Goal: Task Accomplishment & Management: Use online tool/utility

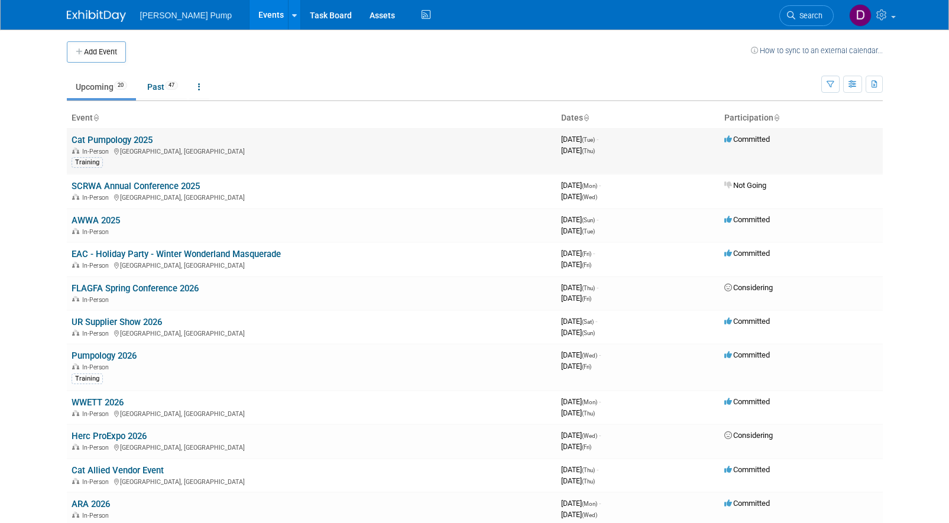
click at [130, 138] on link "Cat Pumpology 2025" at bounding box center [112, 140] width 81 height 11
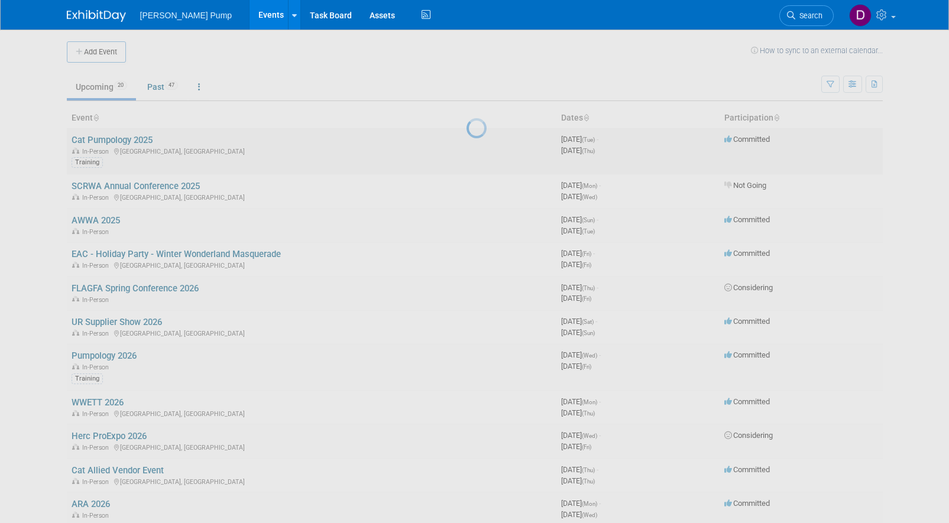
click at [467, 138] on div at bounding box center [475, 261] width 17 height 523
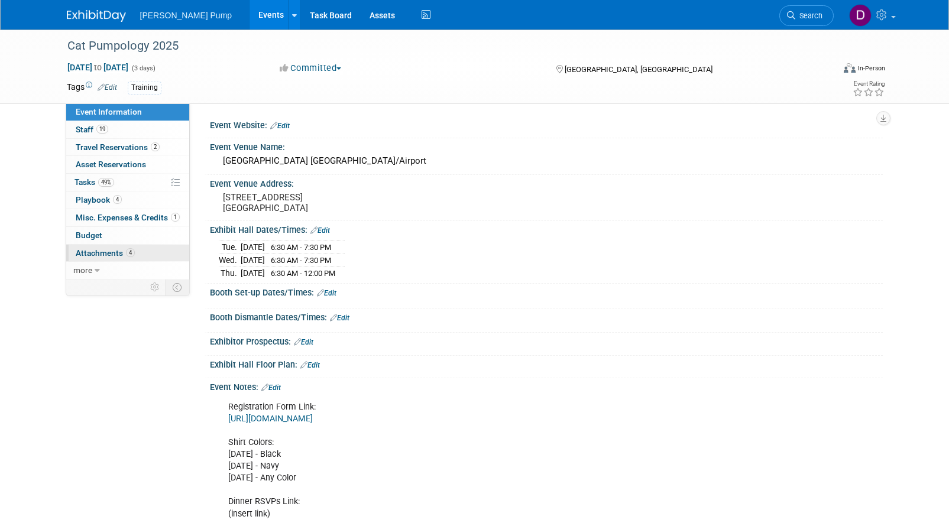
click at [96, 250] on span "Attachments 4" at bounding box center [105, 252] width 59 height 9
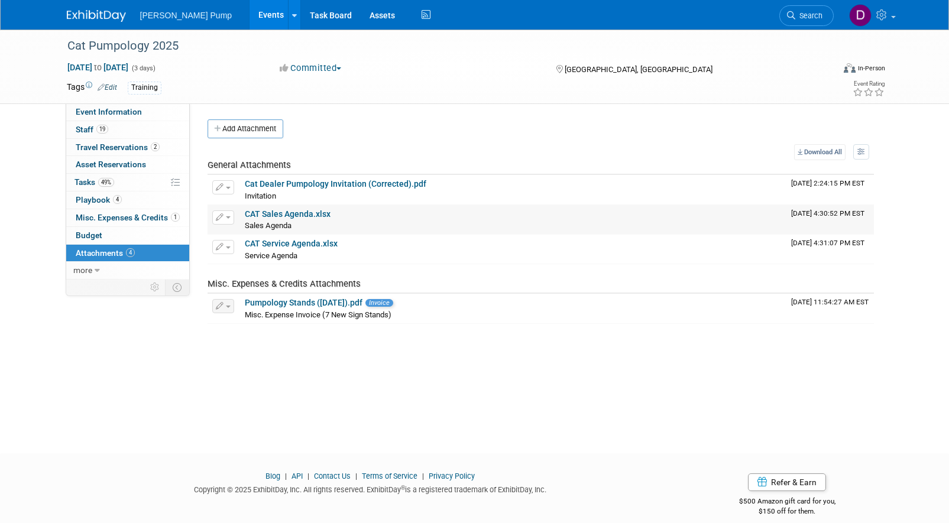
click at [289, 215] on link "CAT Sales Agenda.xlsx" at bounding box center [288, 213] width 86 height 9
click at [267, 243] on link "CAT Service Agenda.xlsx" at bounding box center [291, 243] width 93 height 9
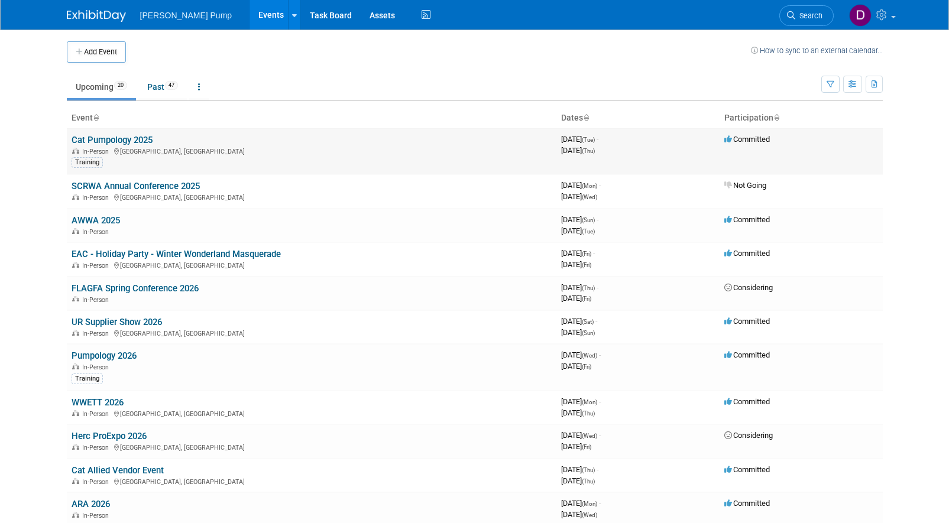
click at [117, 141] on link "Cat Pumpology 2025" at bounding box center [112, 140] width 81 height 11
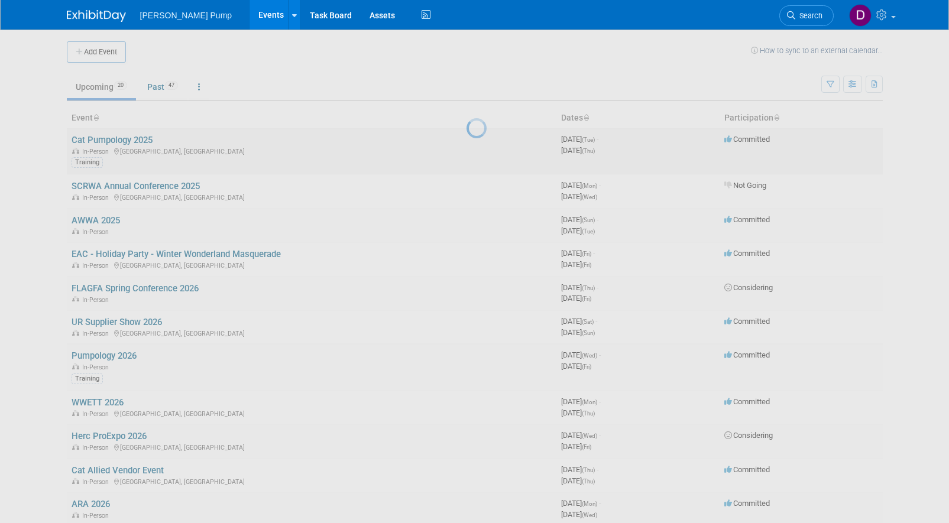
click at [467, 141] on div at bounding box center [475, 261] width 17 height 523
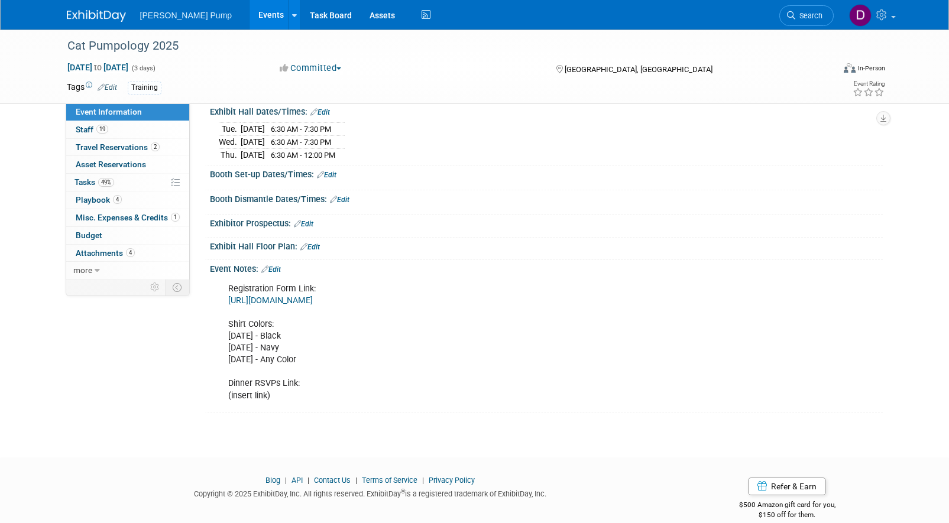
scroll to position [134, 0]
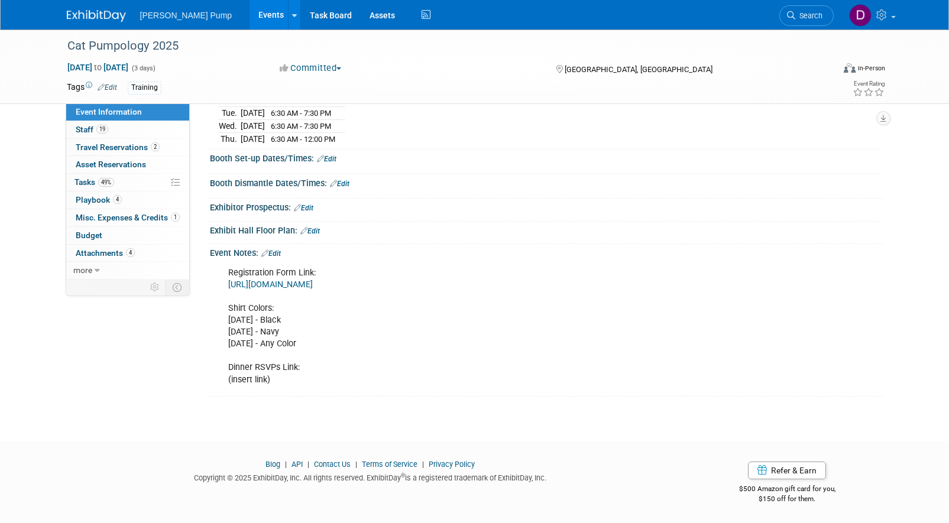
click at [228, 309] on div "Registration Form Link: https://docs.google.com/spreadsheets/d/1F5aeDXCvskBUoCl…" at bounding box center [486, 326] width 533 height 131
drag, startPoint x: 228, startPoint y: 320, endPoint x: 353, endPoint y: 344, distance: 126.6
click at [353, 344] on div "Registration Form Link: https://docs.google.com/spreadsheets/d/1F5aeDXCvskBUoCl…" at bounding box center [486, 326] width 533 height 131
copy div "Tuesday, October 21 - Black Wednesday, October 22 - Navy Thursday, October 23 -…"
click at [897, 17] on link at bounding box center [872, 15] width 58 height 30
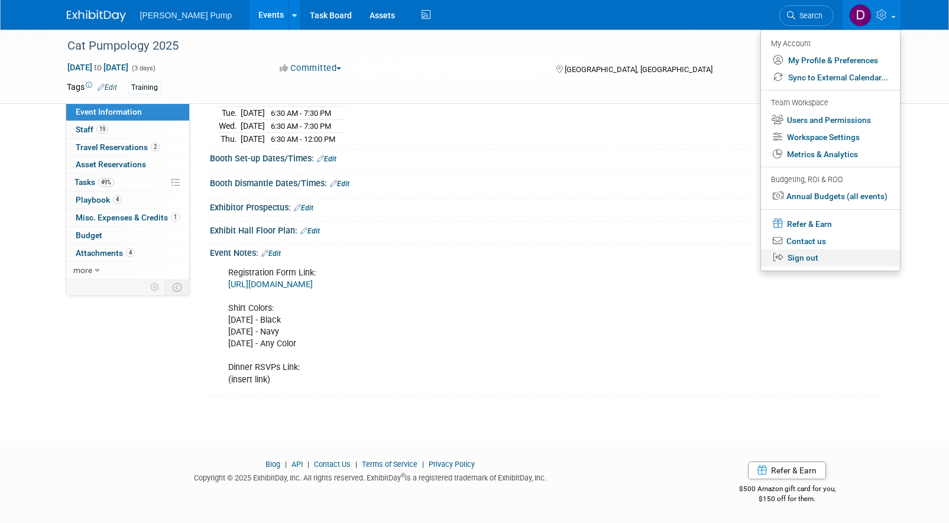
click at [823, 260] on link "Sign out" at bounding box center [830, 258] width 139 height 17
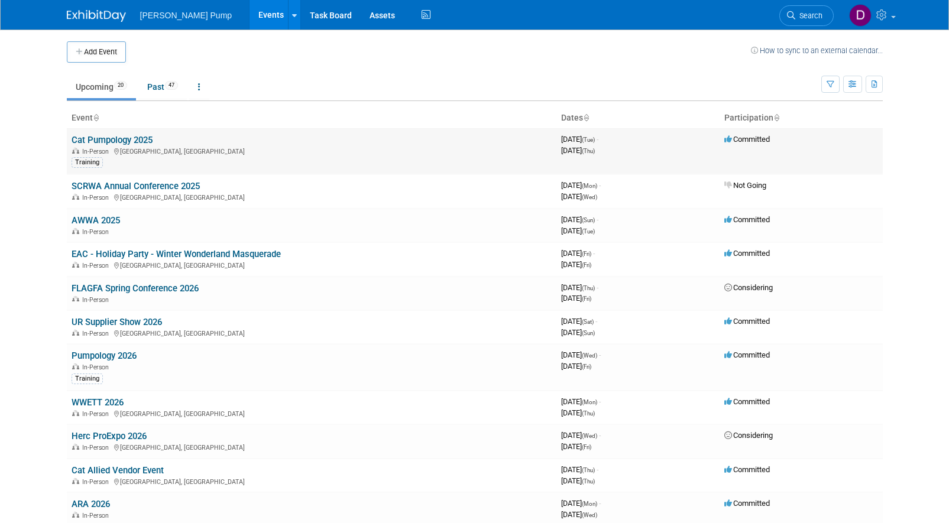
click at [121, 135] on link "Cat Pumpology 2025" at bounding box center [112, 140] width 81 height 11
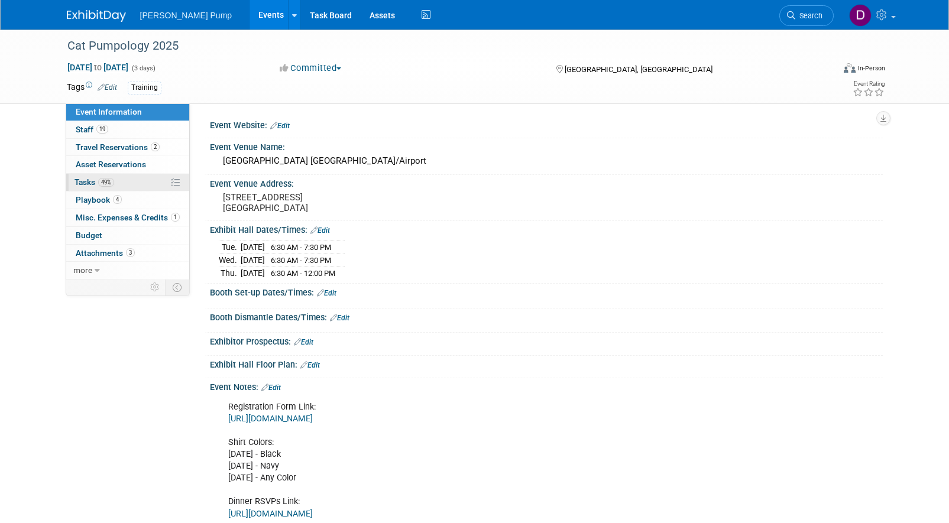
click at [79, 182] on span "Tasks 49%" at bounding box center [95, 181] width 40 height 9
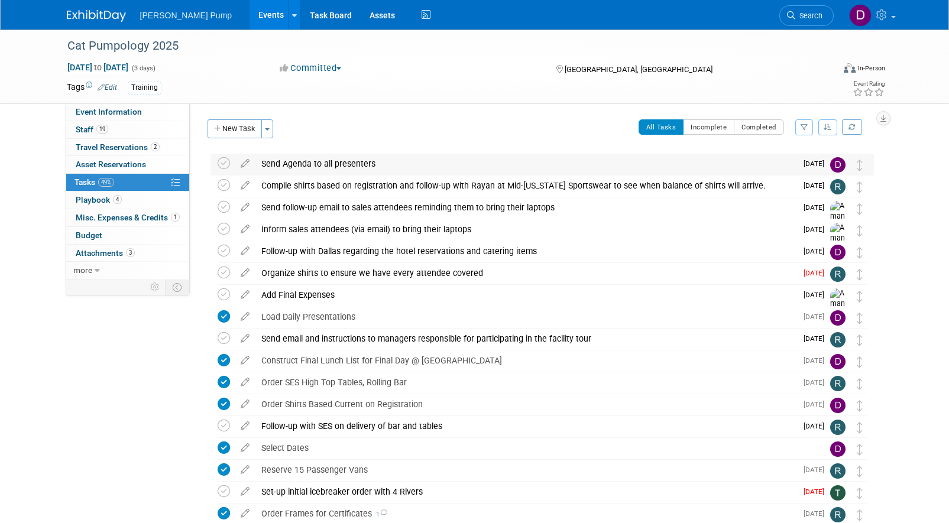
drag, startPoint x: 223, startPoint y: 165, endPoint x: 283, endPoint y: 159, distance: 60.0
click at [283, 159] on tr "Send Agenda to all presenters Pro tip: Press Ctrl-Enter to submit comment. Subm…" at bounding box center [542, 164] width 649 height 21
click at [805, 128] on icon "button" at bounding box center [805, 127] width 8 height 7
click at [797, 164] on select "-- Select Assignee -- All unassigned tasks Assigned to me [PERSON_NAME] [PERSON…" at bounding box center [755, 165] width 98 height 17
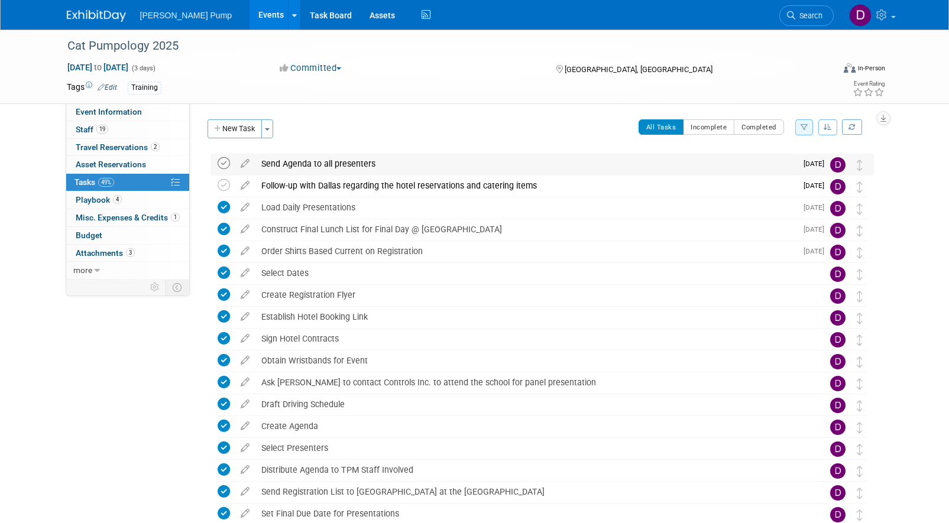
click at [224, 162] on icon at bounding box center [224, 163] width 12 height 12
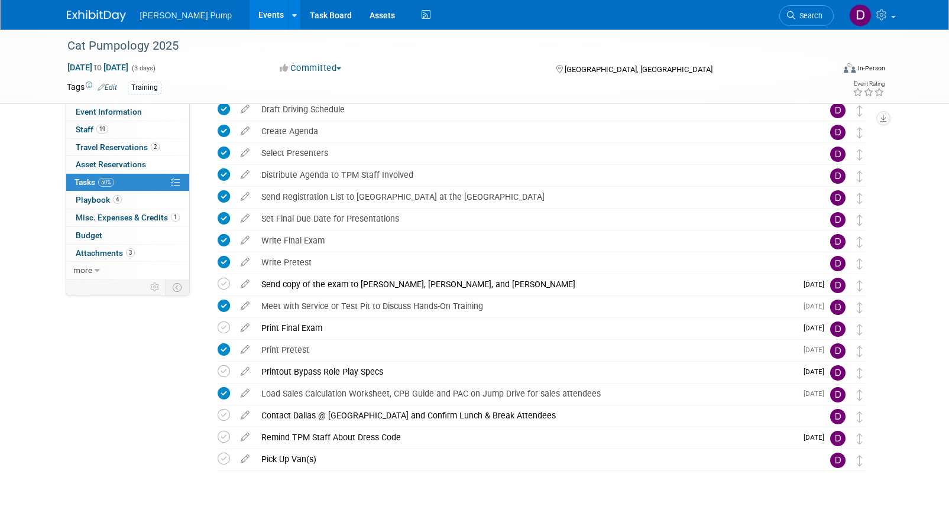
scroll to position [296, 0]
